Goal: Task Accomplishment & Management: Use online tool/utility

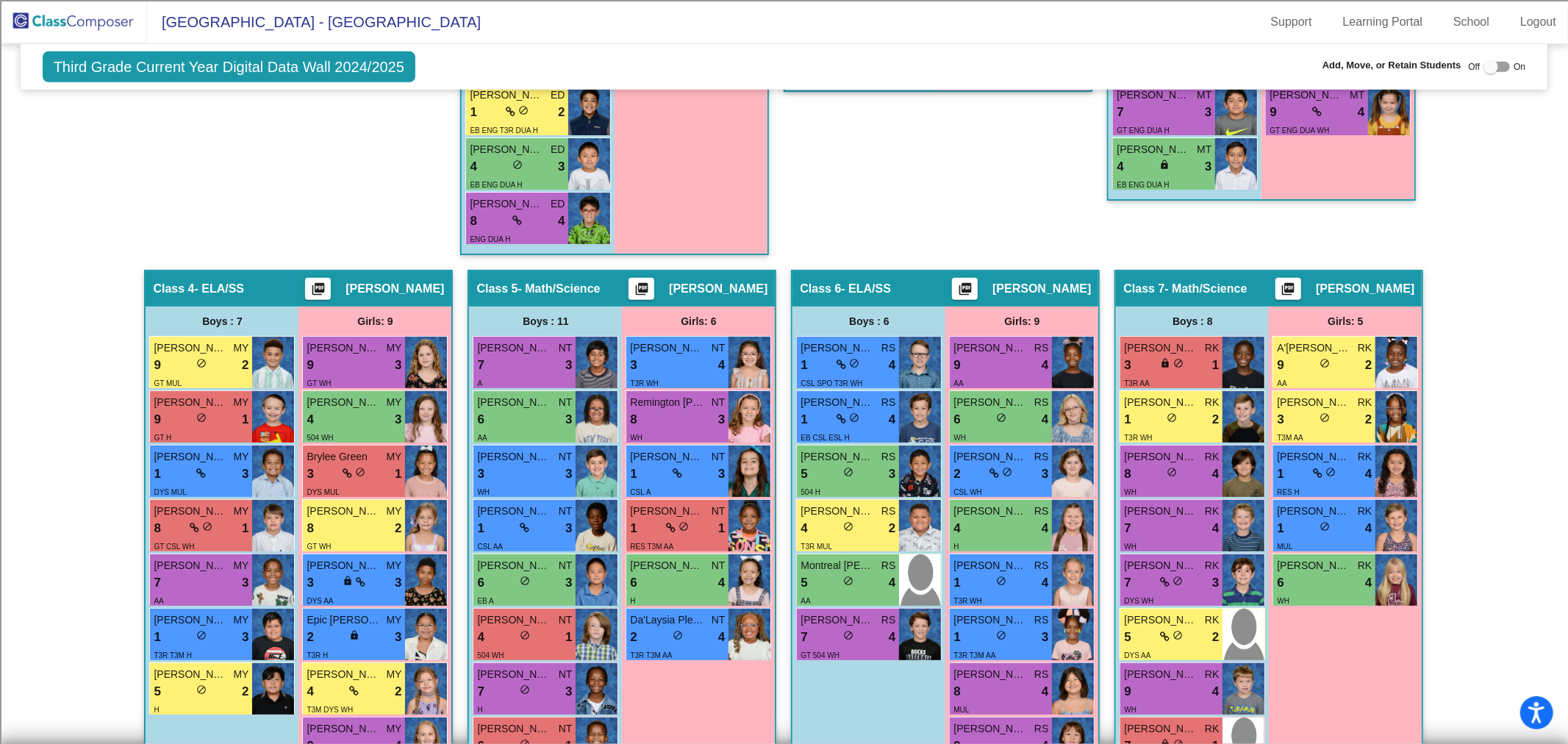
click at [86, 15] on img at bounding box center [73, 21] width 147 height 43
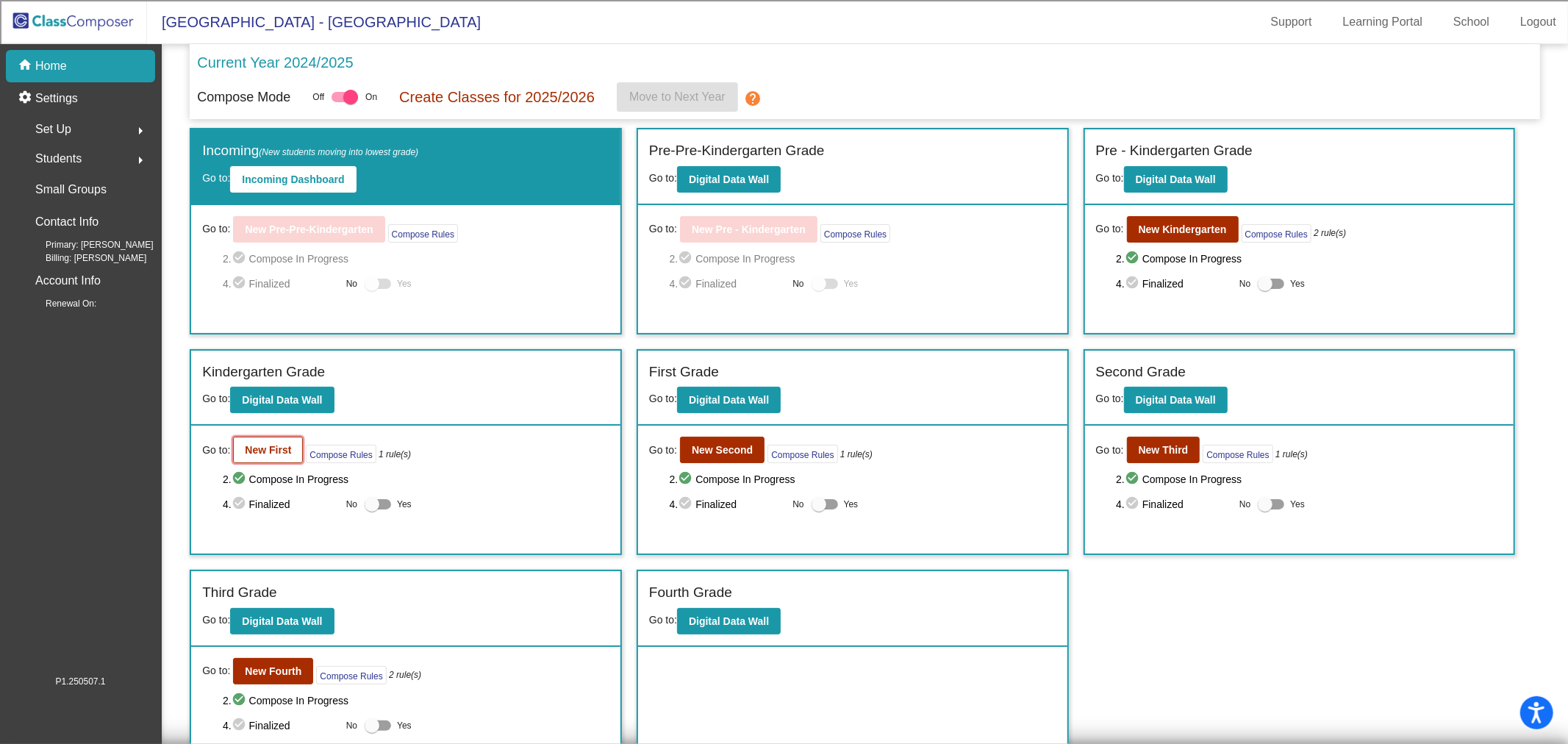
click at [272, 445] on b "New First" at bounding box center [268, 450] width 46 height 12
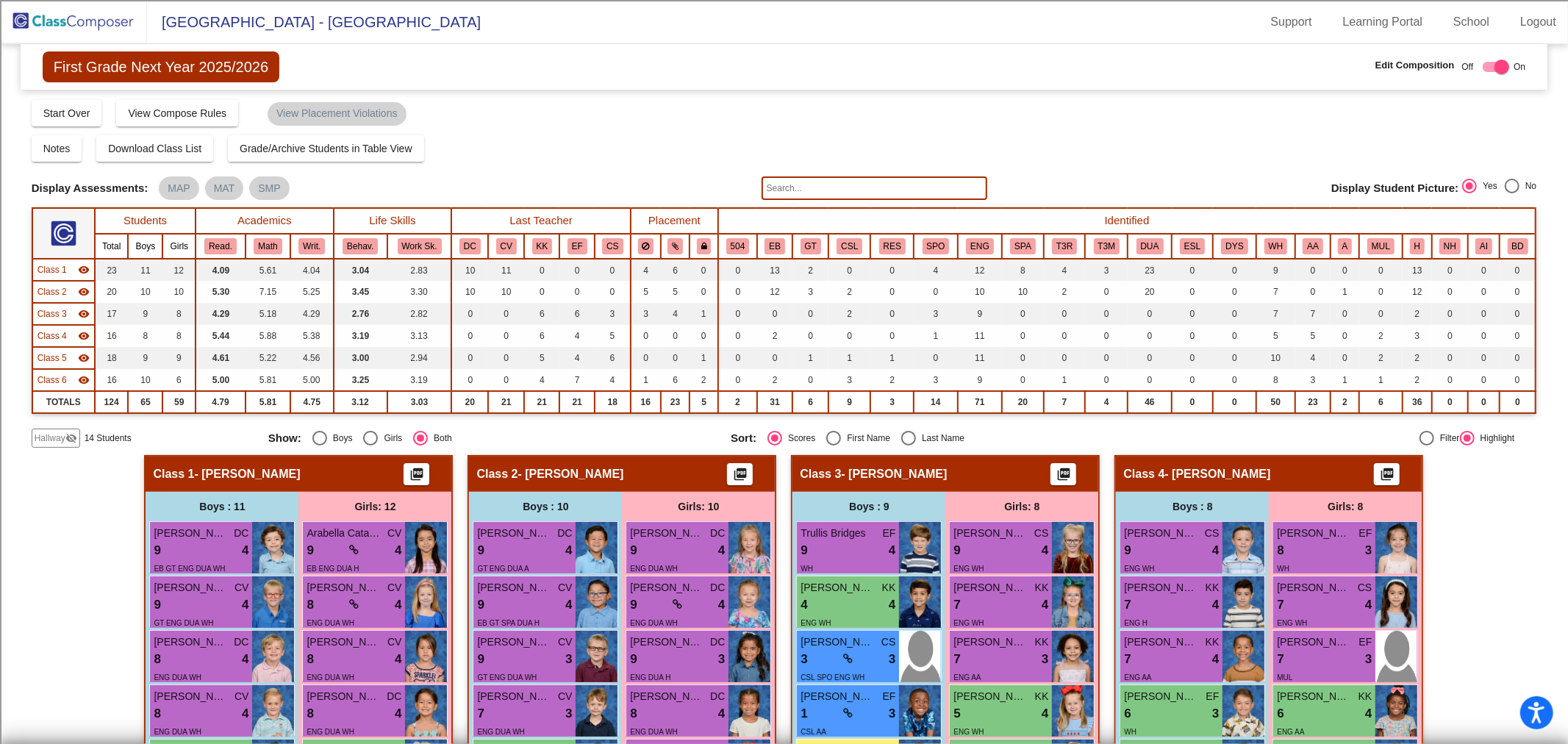
drag, startPoint x: 103, startPoint y: 30, endPoint x: 117, endPoint y: 26, distance: 14.6
click at [103, 30] on img at bounding box center [73, 21] width 147 height 43
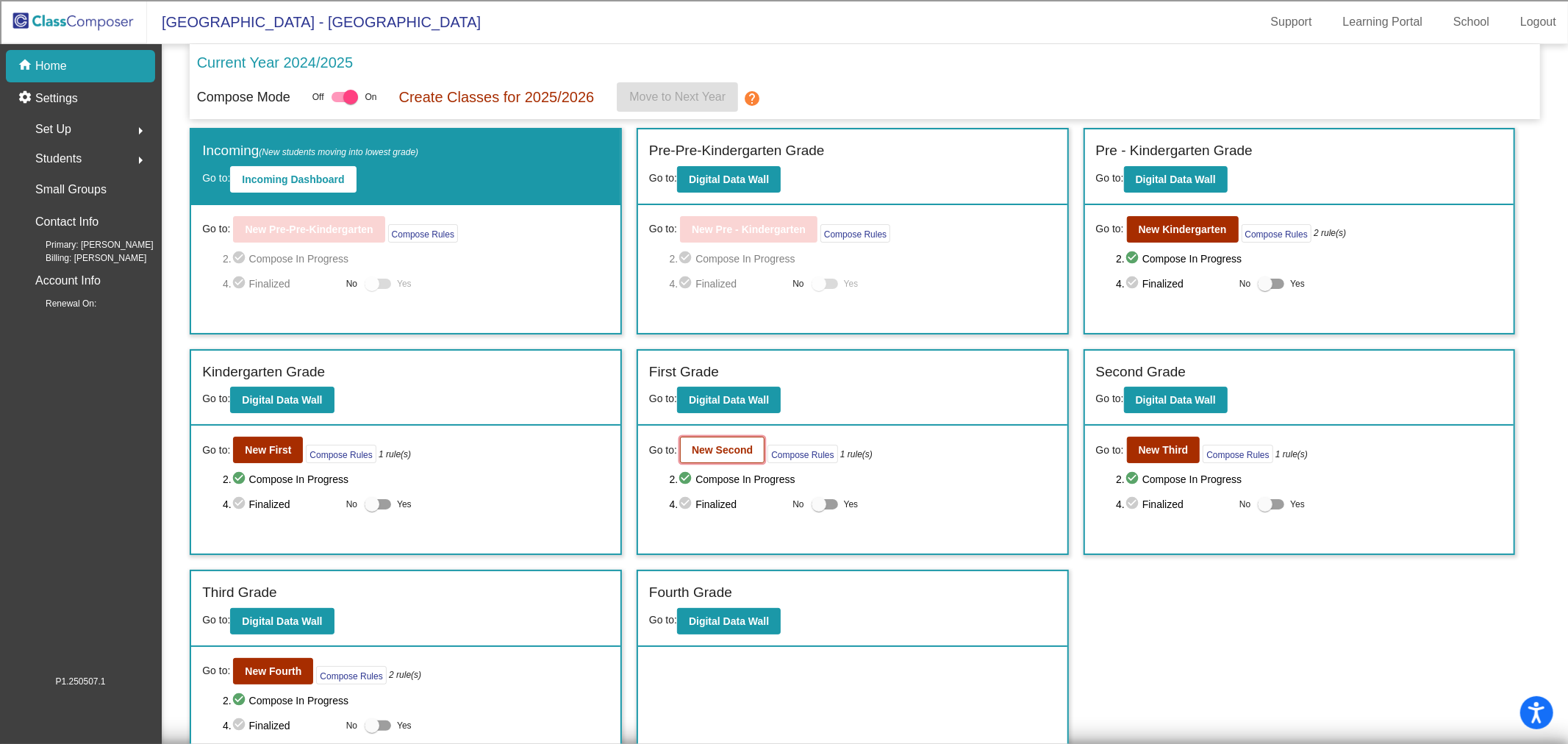
click at [707, 457] on button "New Second" at bounding box center [723, 450] width 85 height 27
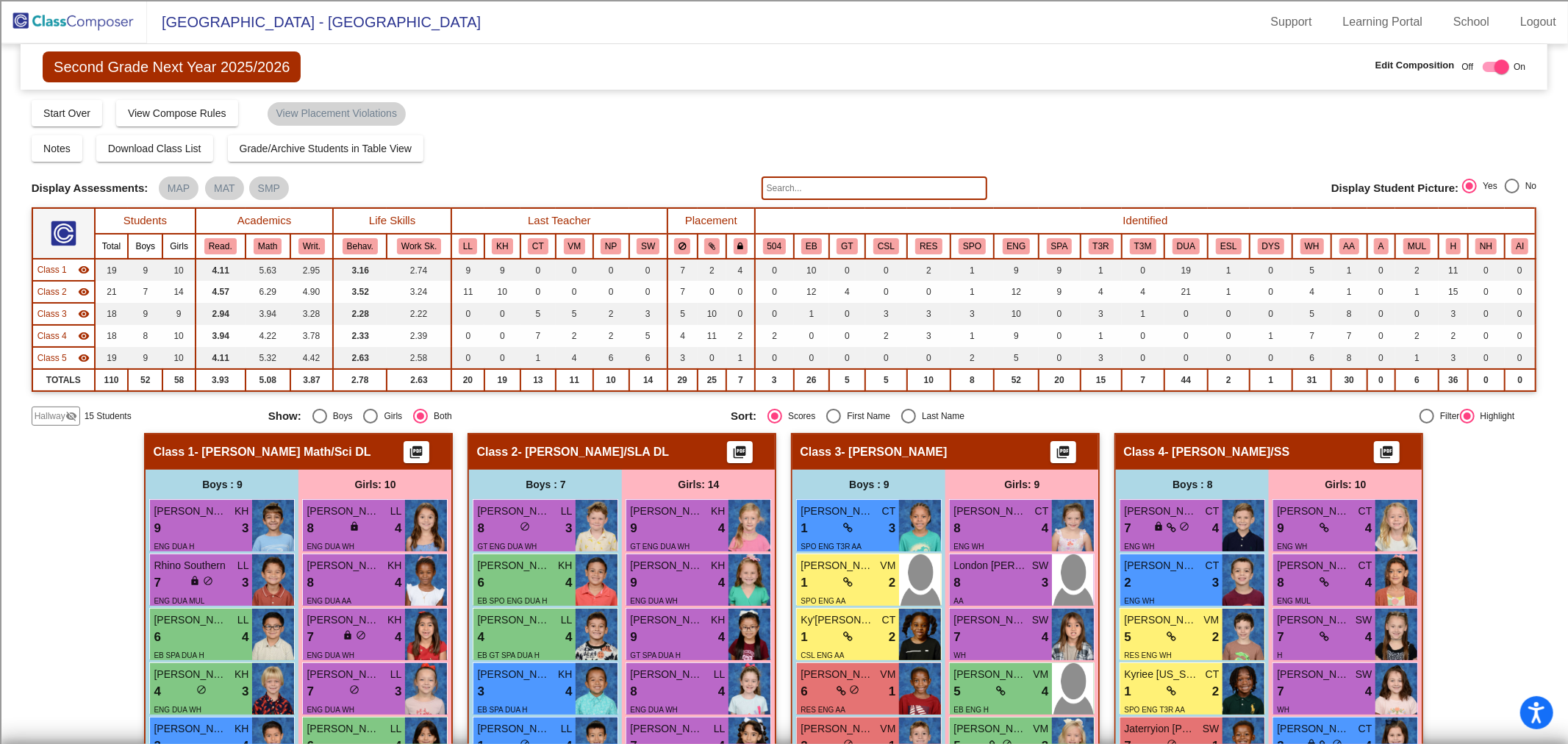
click at [55, 267] on span "Class 1" at bounding box center [52, 270] width 30 height 13
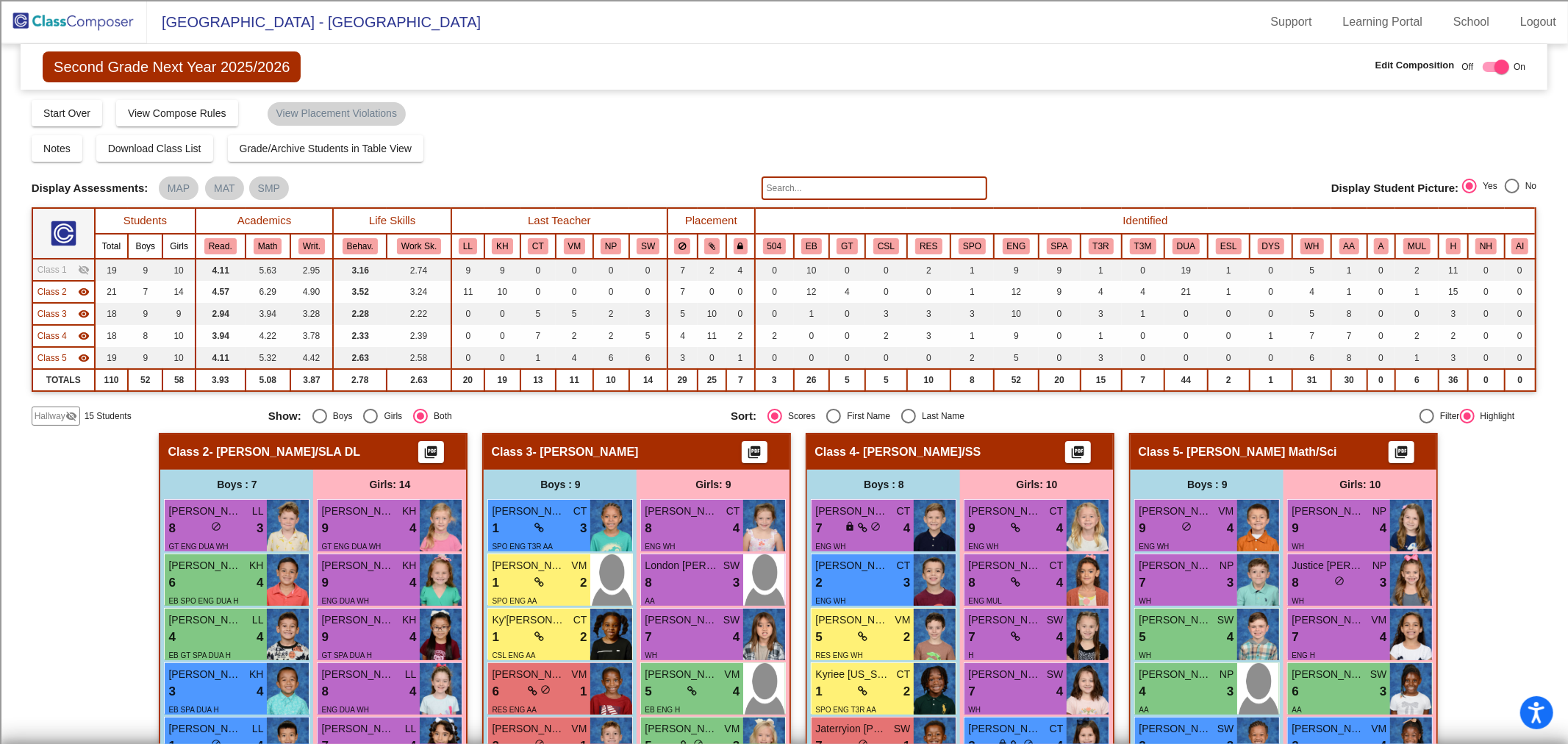
click at [56, 285] on span "Class 2" at bounding box center [52, 292] width 30 height 13
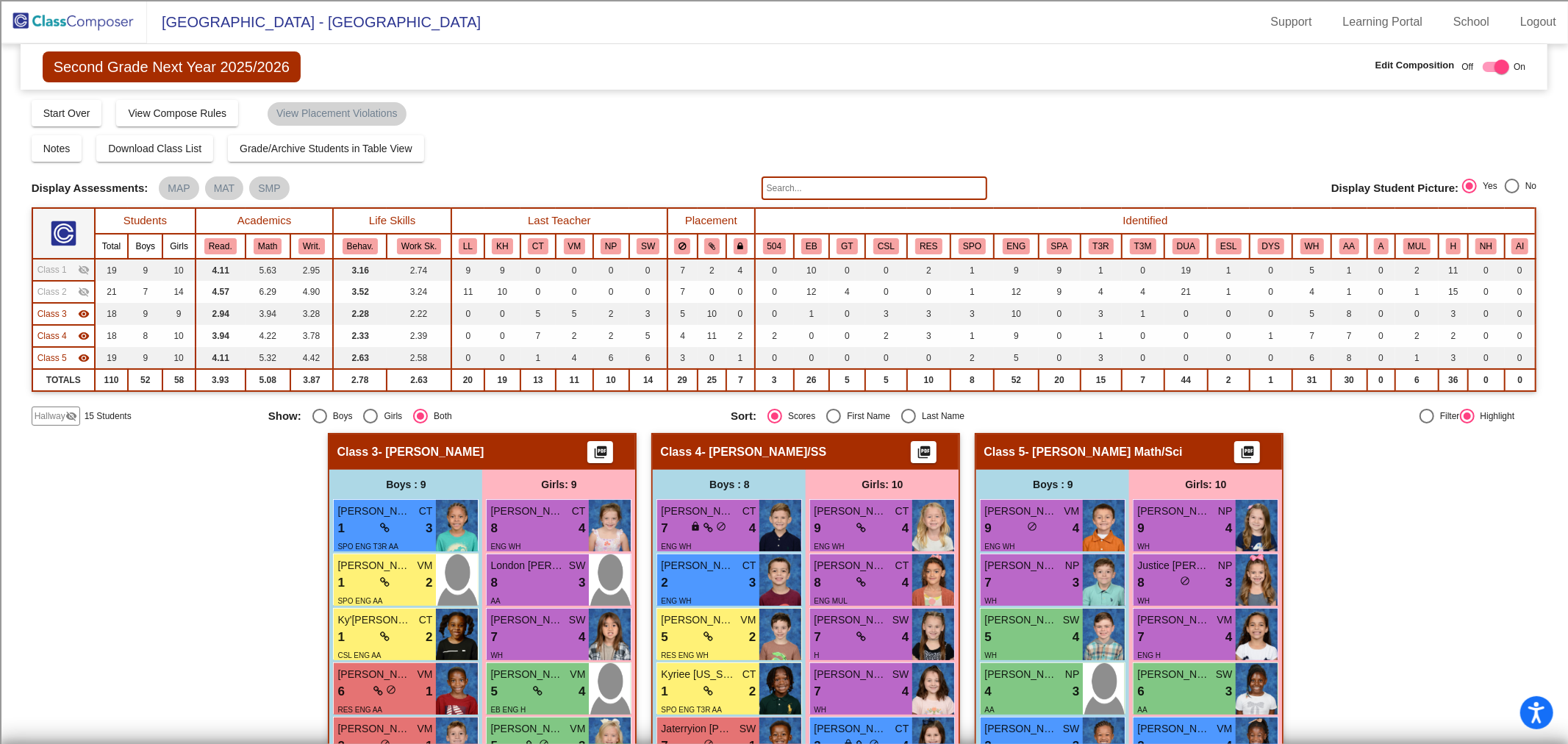
click at [106, 22] on img at bounding box center [73, 21] width 147 height 43
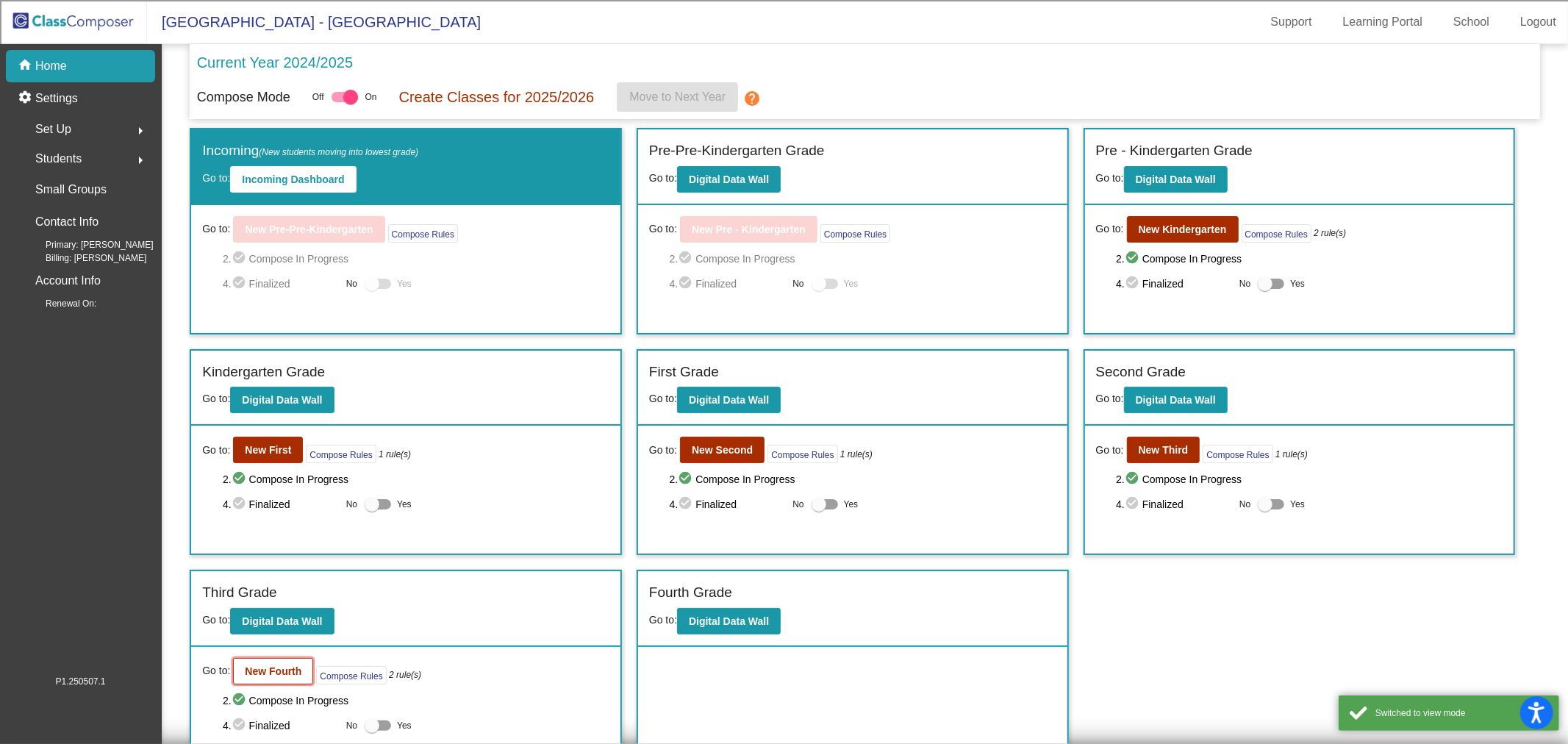
click at [302, 664] on button "New Fourth" at bounding box center [272, 672] width 80 height 27
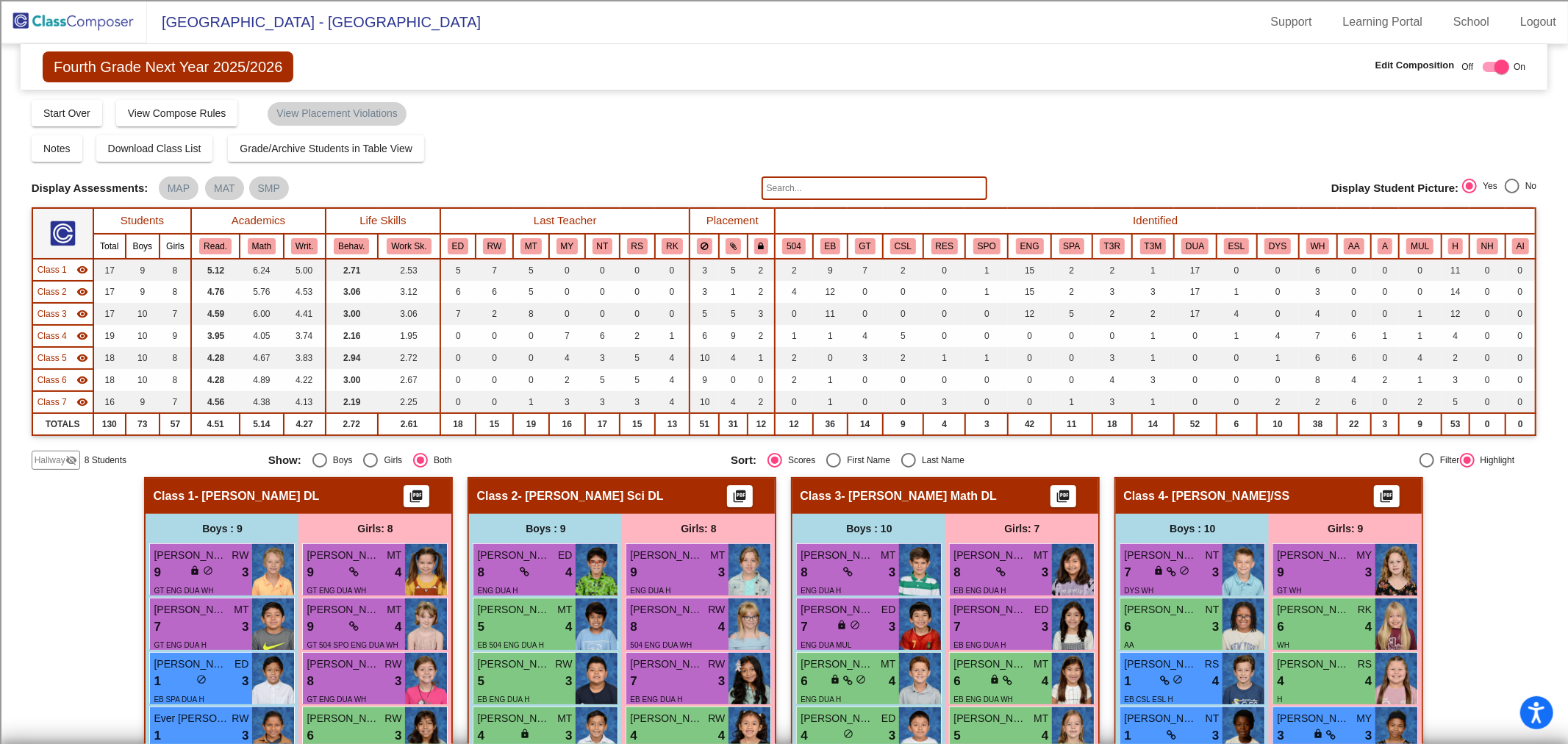
click at [77, 271] on mat-icon "visibility" at bounding box center [83, 270] width 12 height 12
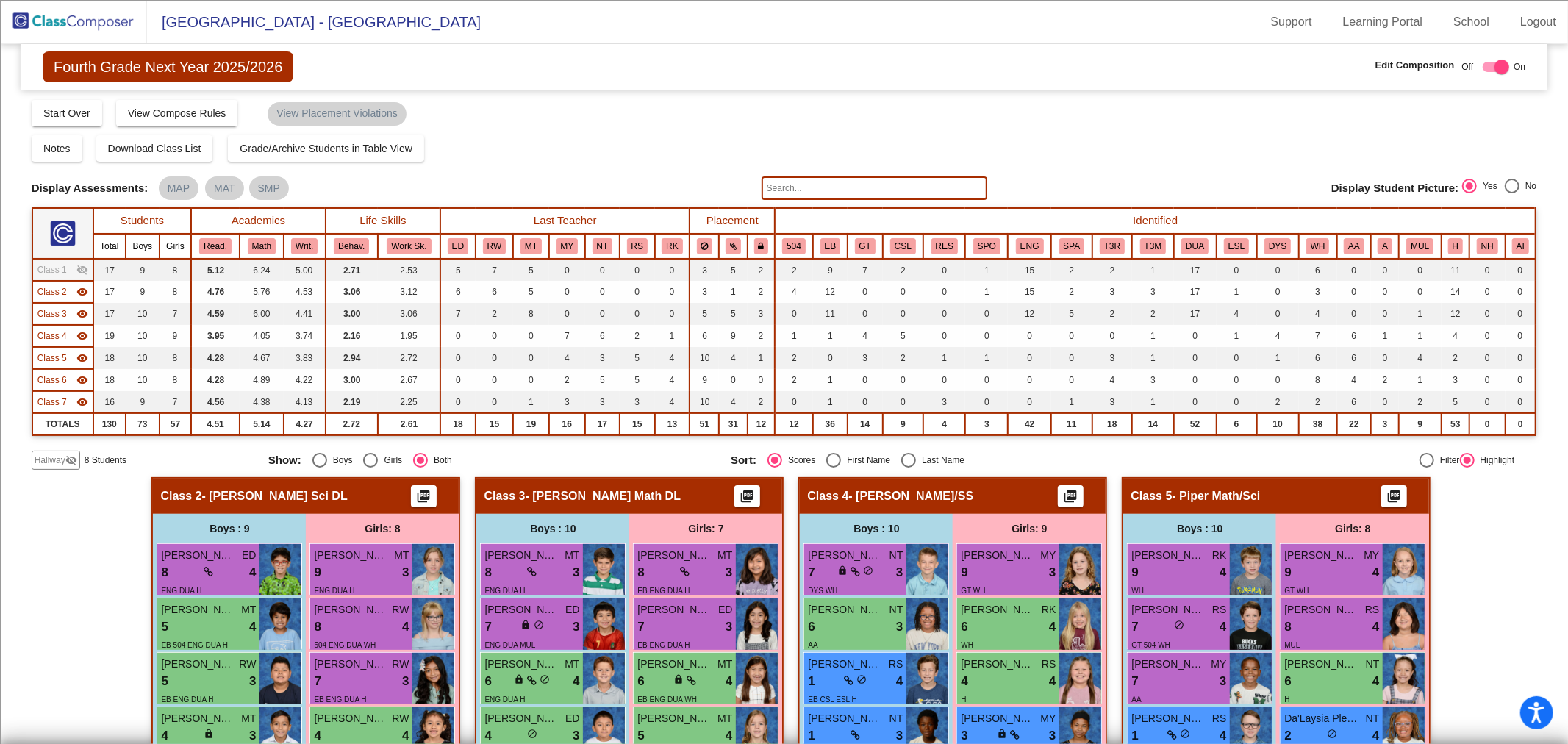
click at [78, 291] on mat-icon "visibility" at bounding box center [83, 292] width 12 height 12
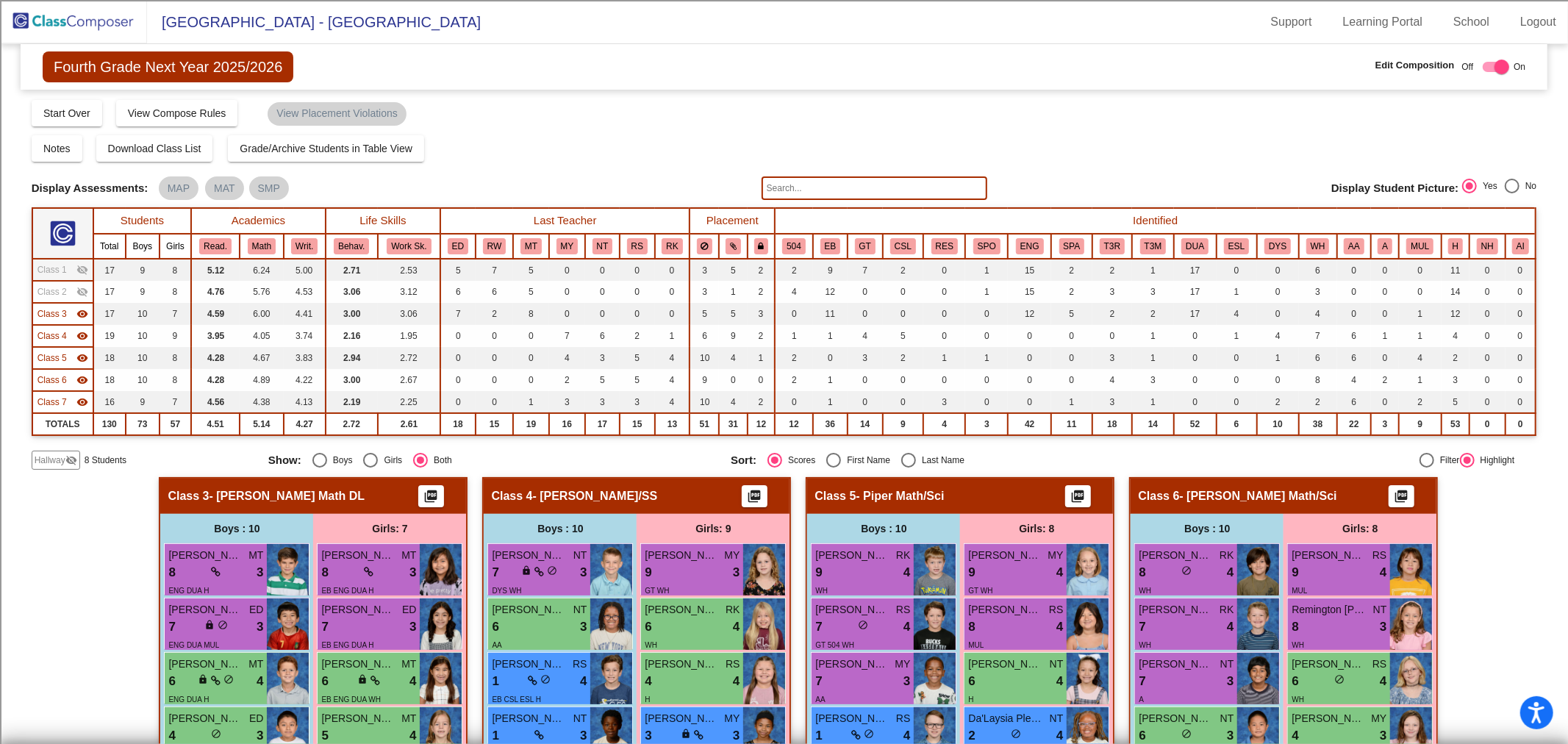
click at [76, 303] on td "Class 3 visibility" at bounding box center [62, 313] width 61 height 22
